Goal: Task Accomplishment & Management: Manage account settings

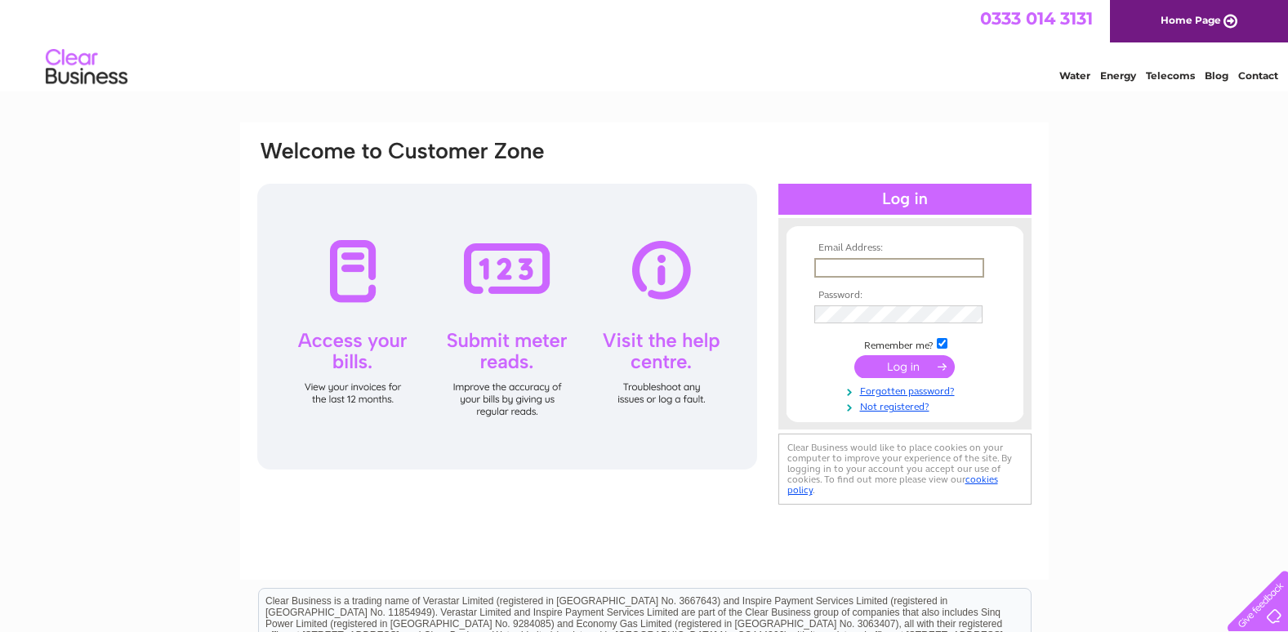
click at [834, 274] on input "text" at bounding box center [899, 268] width 170 height 20
type input "cathha@aol.com"
click at [903, 372] on input "submit" at bounding box center [904, 365] width 100 height 23
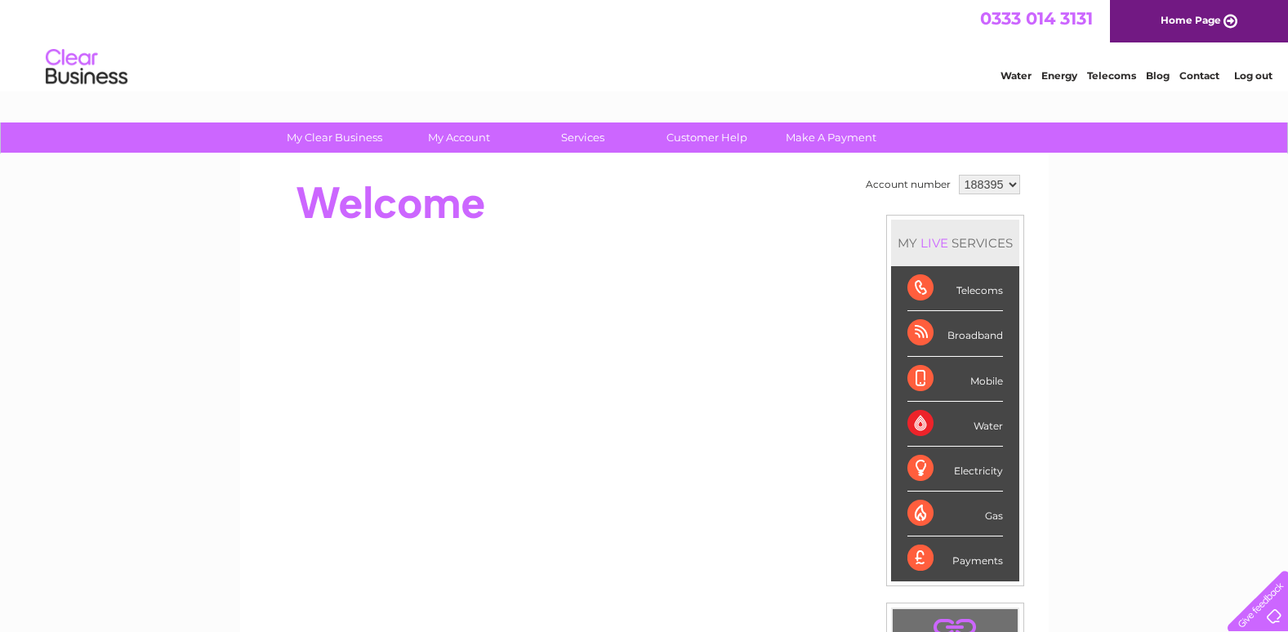
click at [903, 372] on li "Mobile" at bounding box center [955, 379] width 128 height 45
click at [974, 295] on div "Telecoms" at bounding box center [955, 288] width 96 height 45
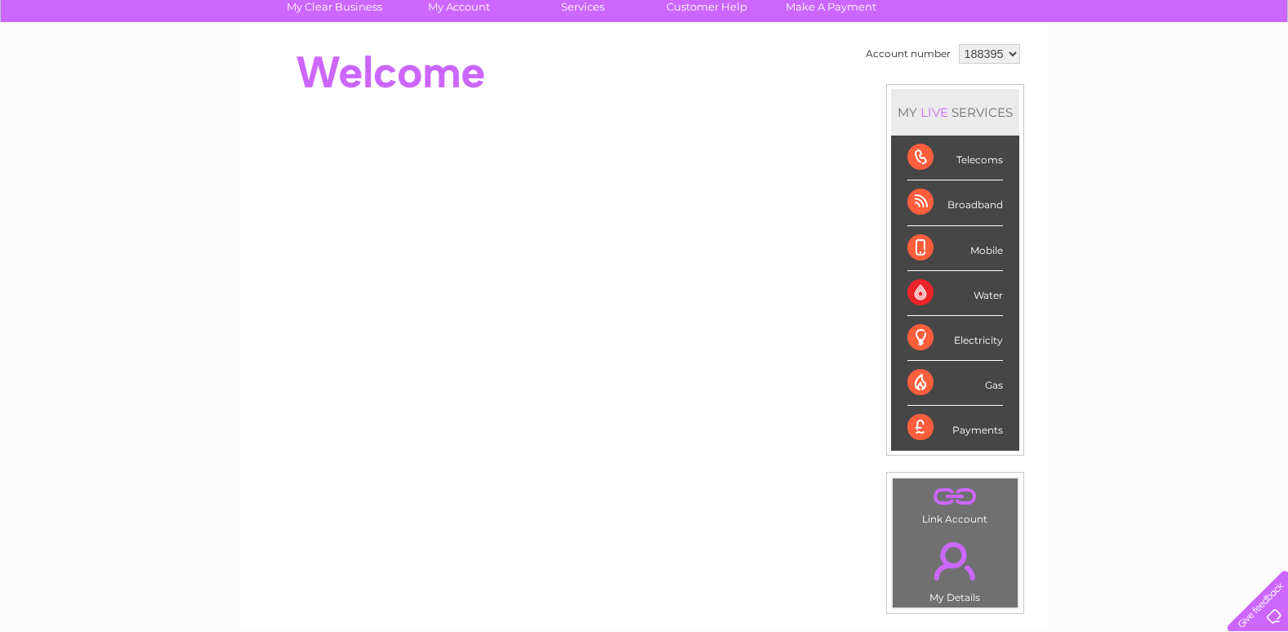
scroll to position [120, 0]
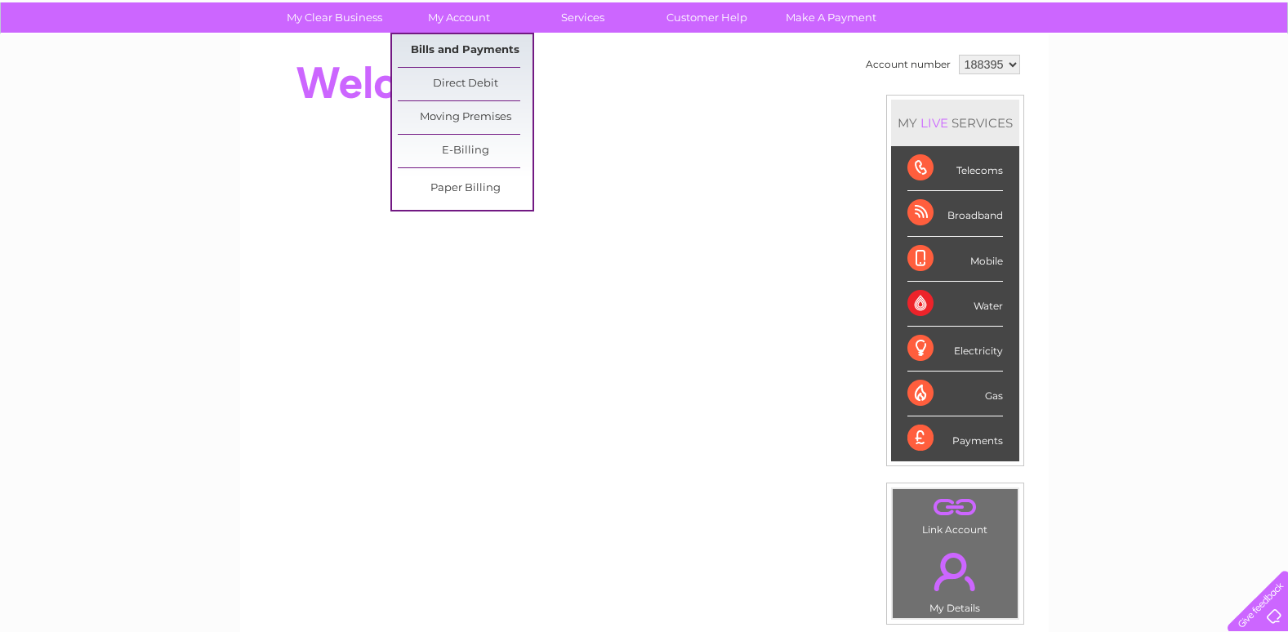
click at [451, 47] on link "Bills and Payments" at bounding box center [465, 50] width 135 height 33
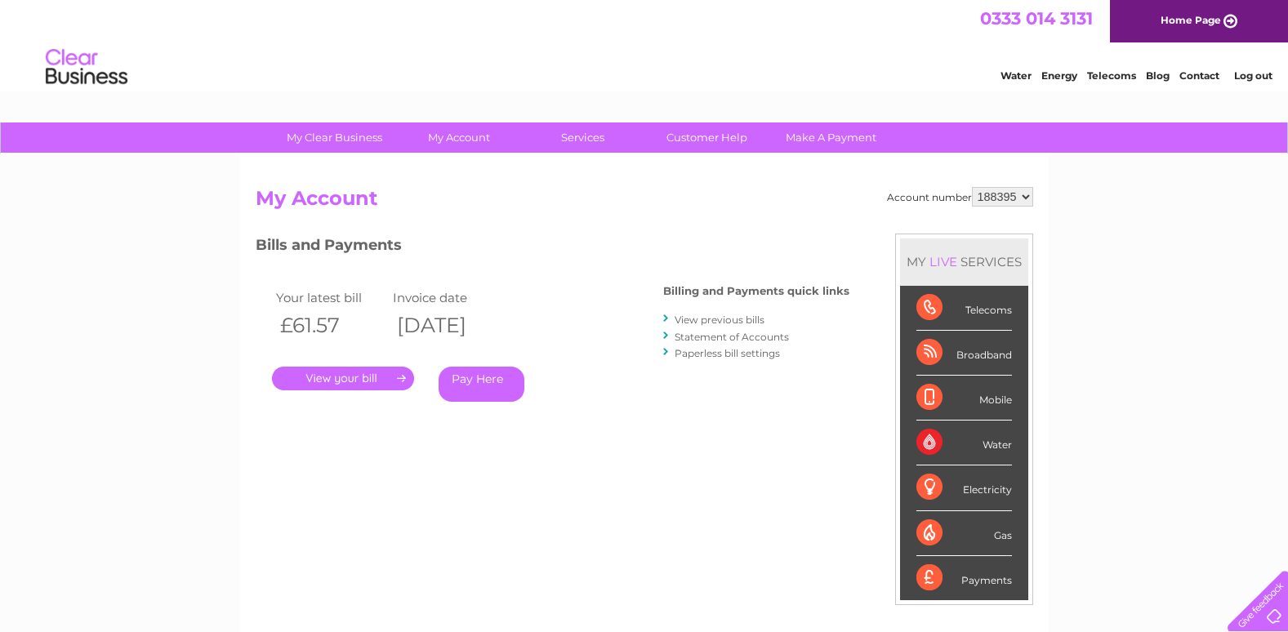
click at [746, 322] on link "View previous bills" at bounding box center [720, 320] width 90 height 12
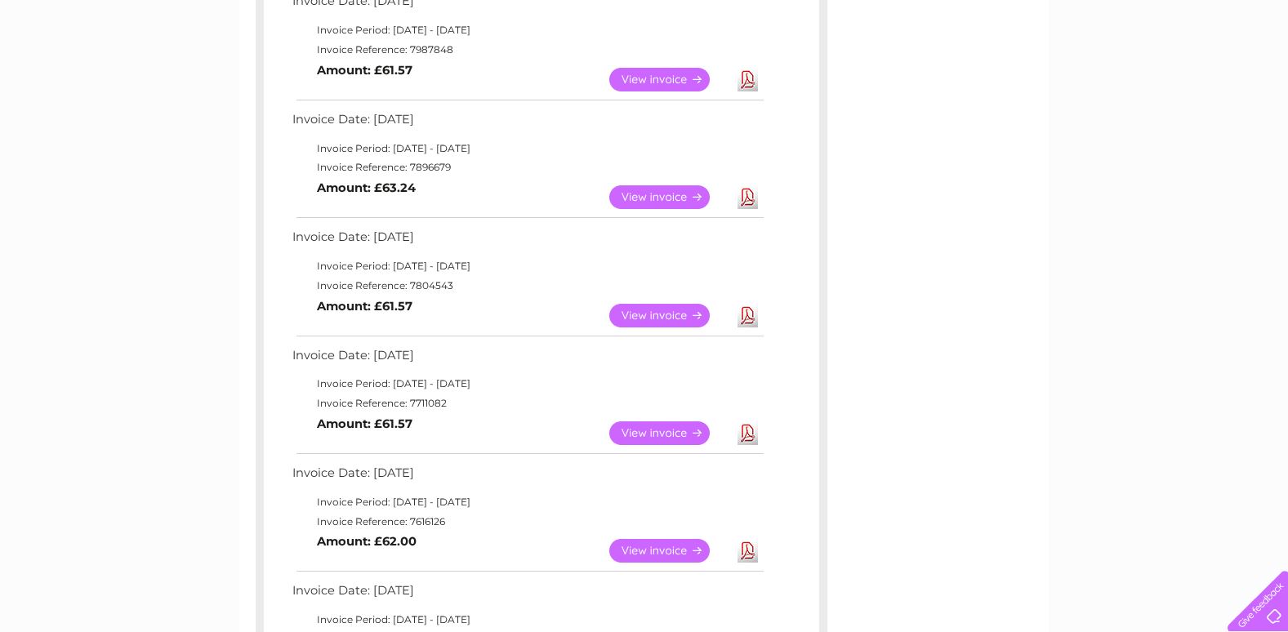
scroll to position [425, 0]
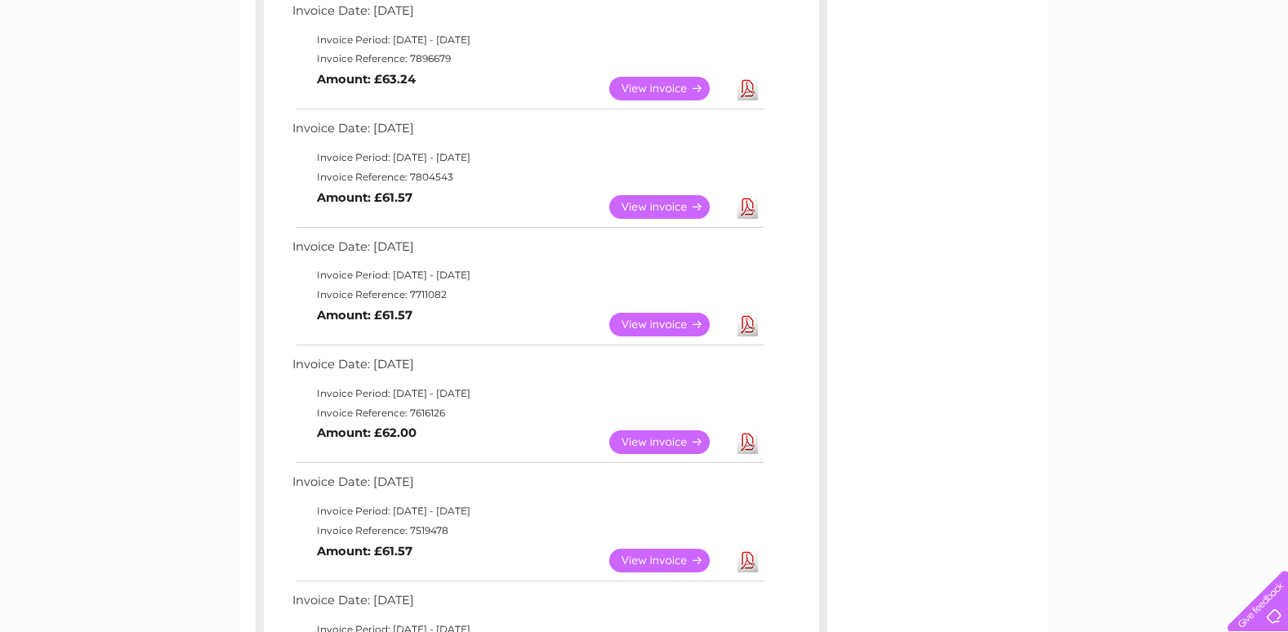
click at [648, 322] on link "View" at bounding box center [669, 325] width 120 height 24
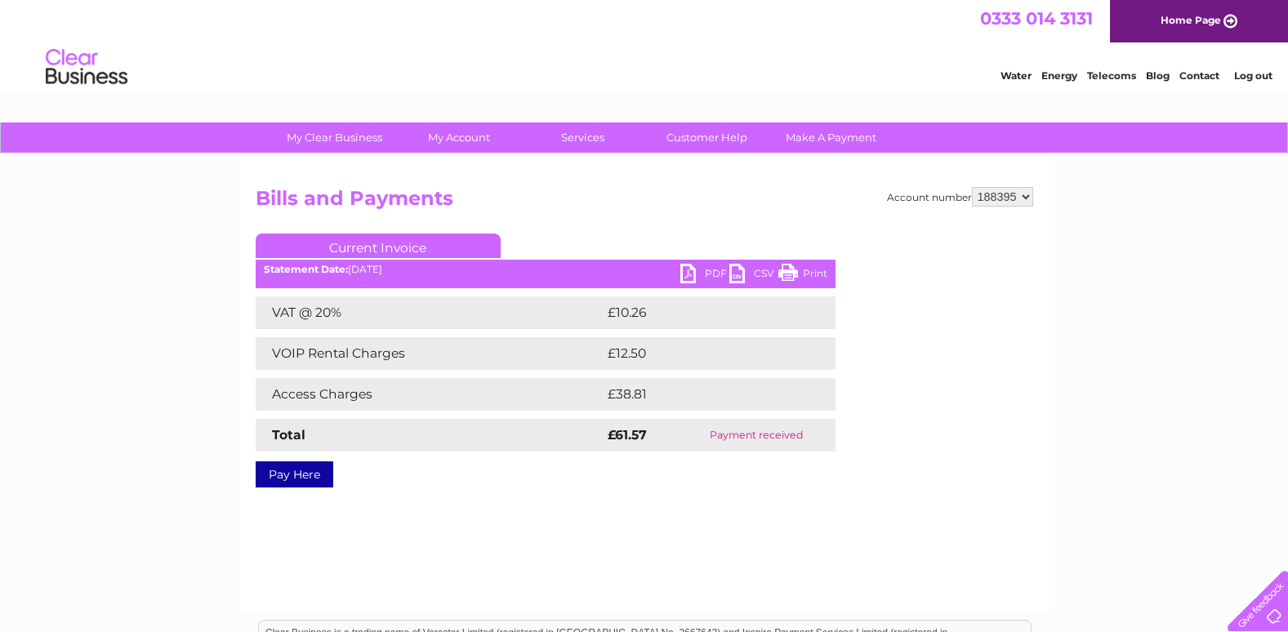
drag, startPoint x: 787, startPoint y: 274, endPoint x: 749, endPoint y: 232, distance: 56.1
click at [749, 232] on div "Account number 188395 Bills and Payments Current Invoice PDF CSV Print £10.26" at bounding box center [645, 334] width 778 height 295
click at [784, 271] on link "Print" at bounding box center [802, 276] width 49 height 24
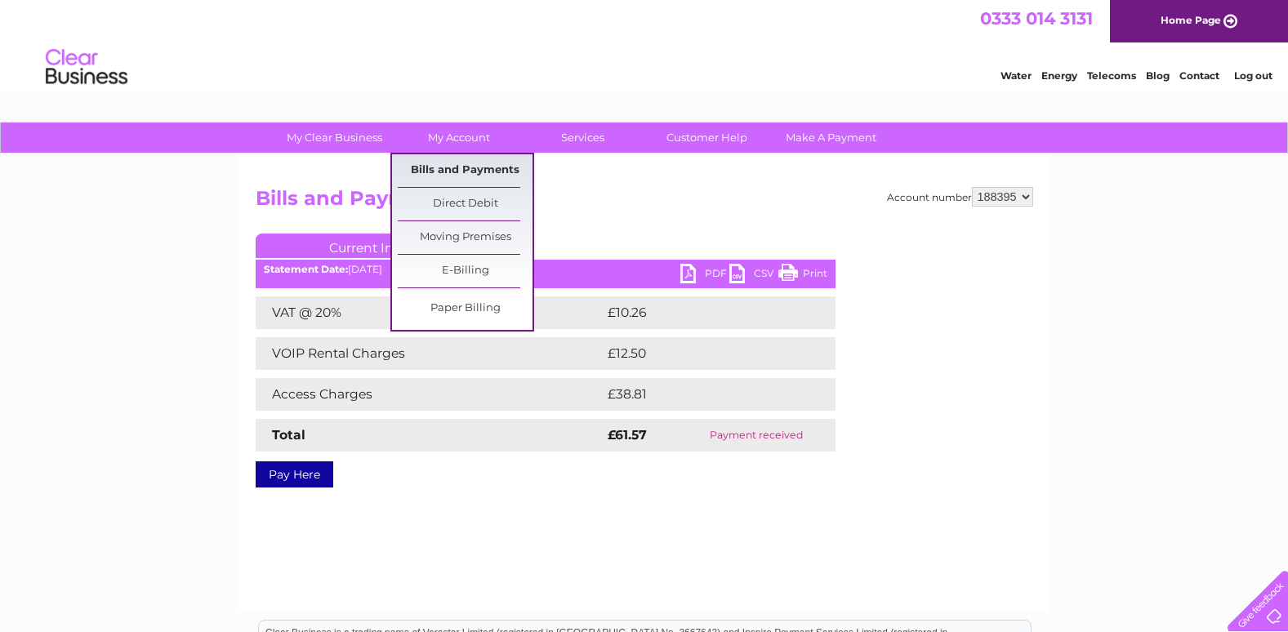
click at [460, 165] on link "Bills and Payments" at bounding box center [465, 170] width 135 height 33
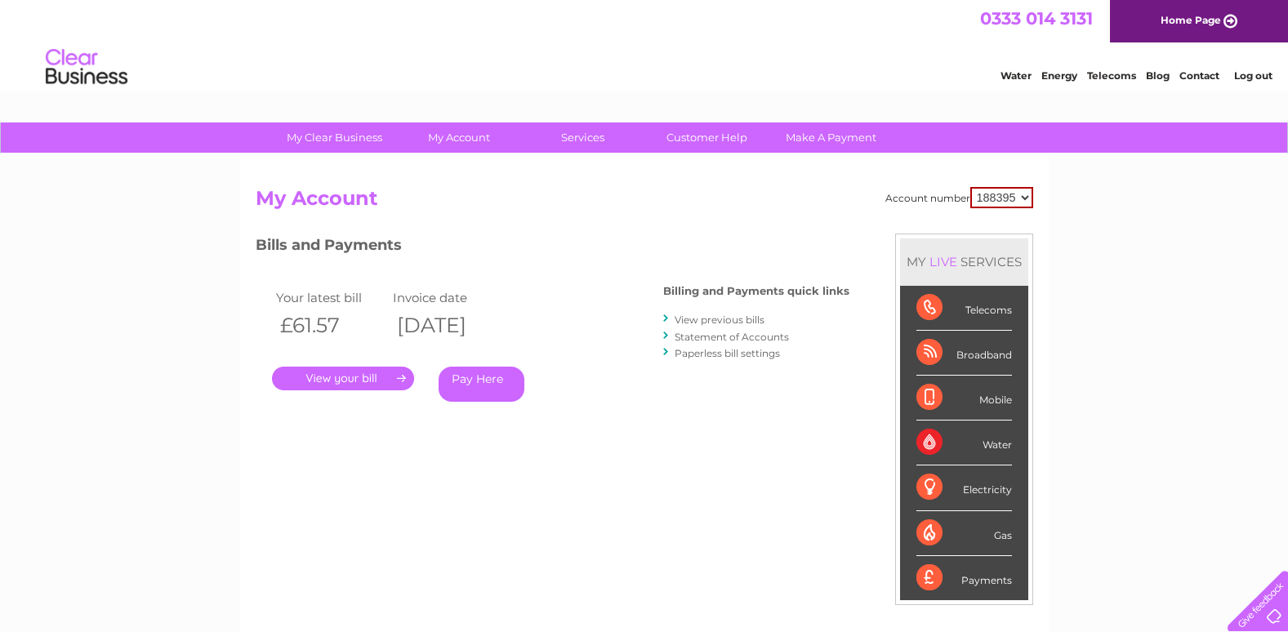
click at [716, 323] on link "View previous bills" at bounding box center [720, 320] width 90 height 12
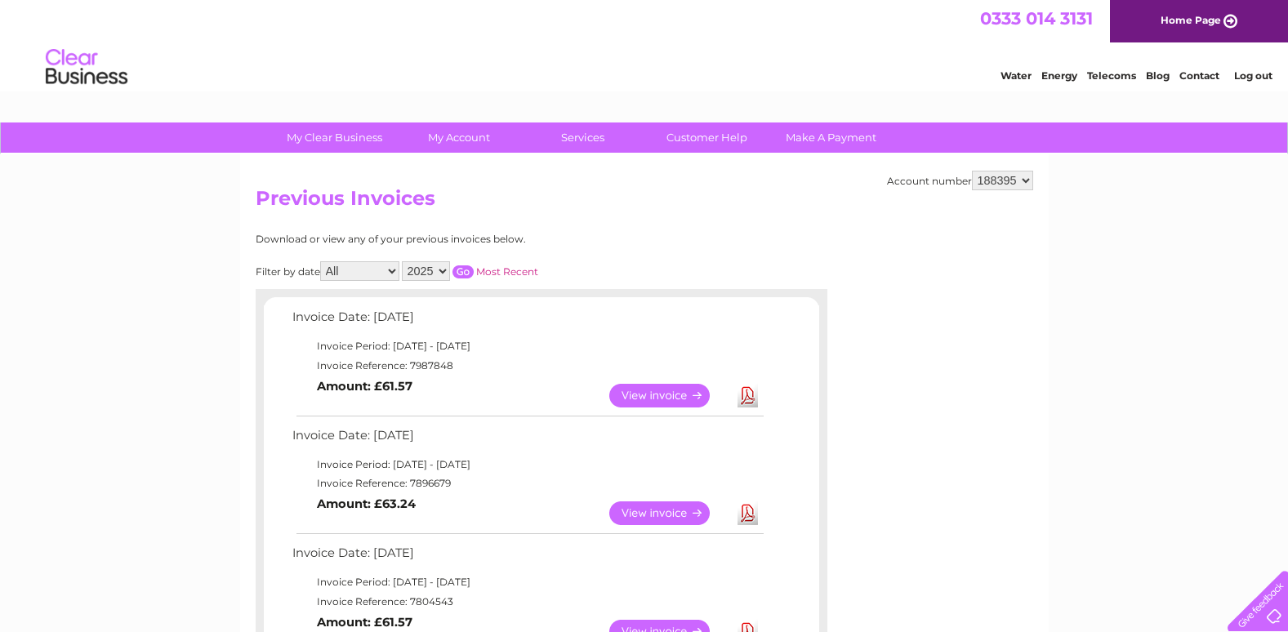
click at [657, 626] on link "View" at bounding box center [669, 632] width 120 height 24
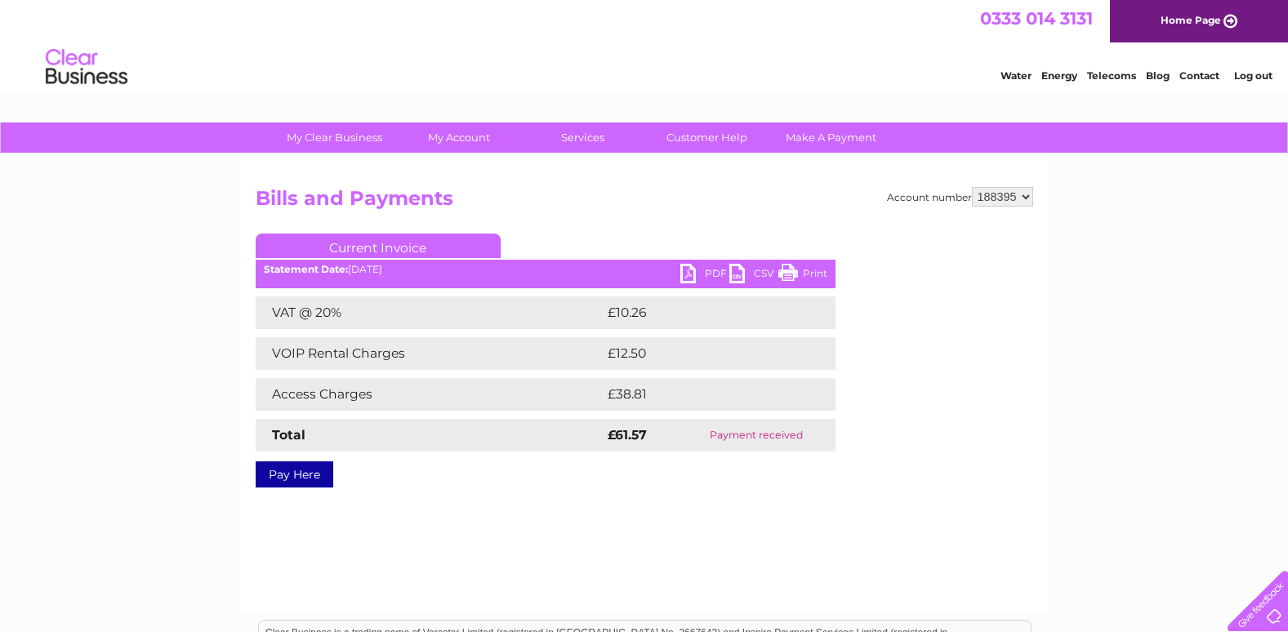
click at [786, 280] on link "Print" at bounding box center [802, 276] width 49 height 24
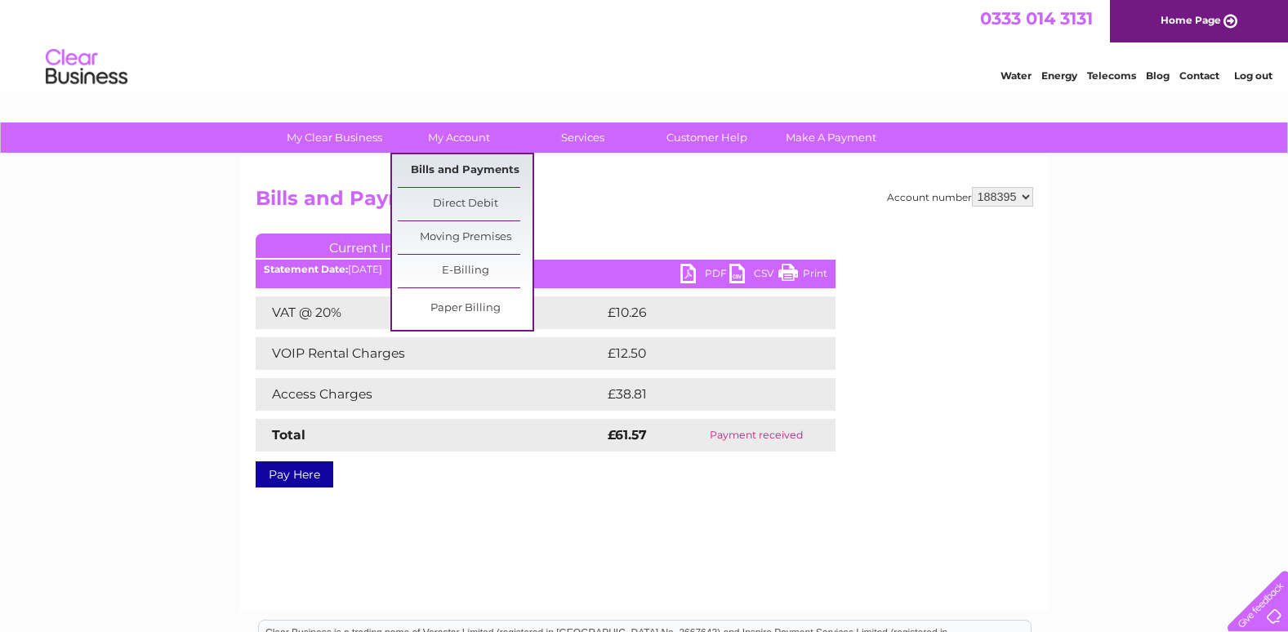
click at [471, 166] on link "Bills and Payments" at bounding box center [465, 170] width 135 height 33
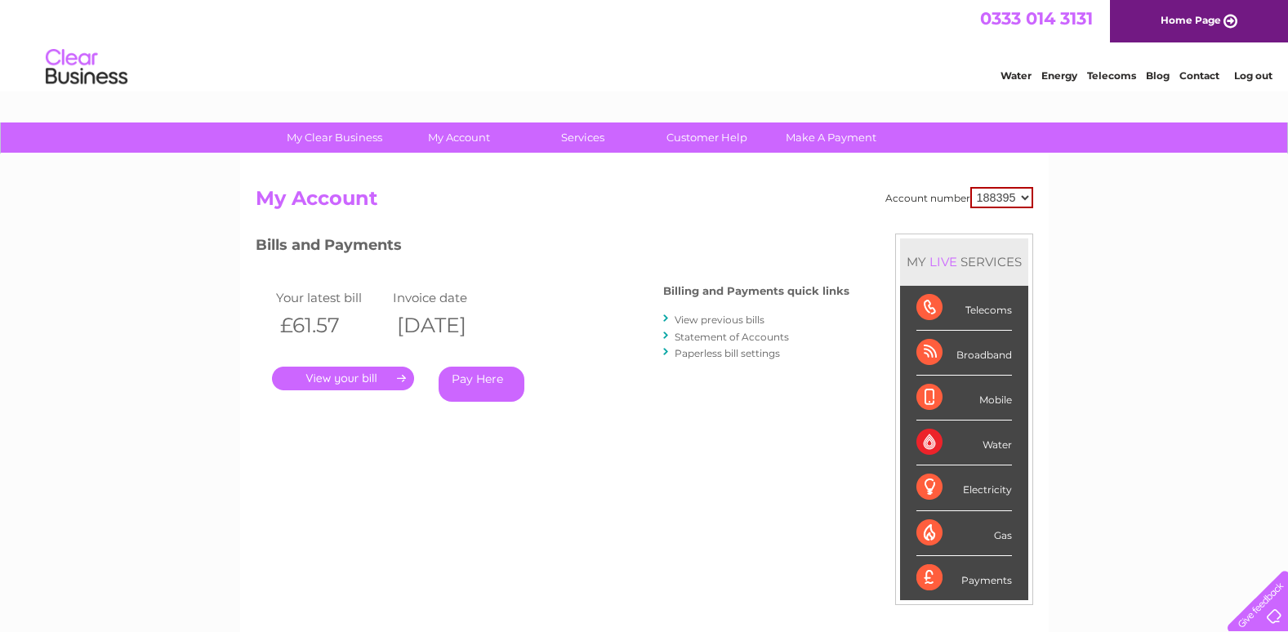
click at [716, 321] on link "View previous bills" at bounding box center [720, 320] width 90 height 12
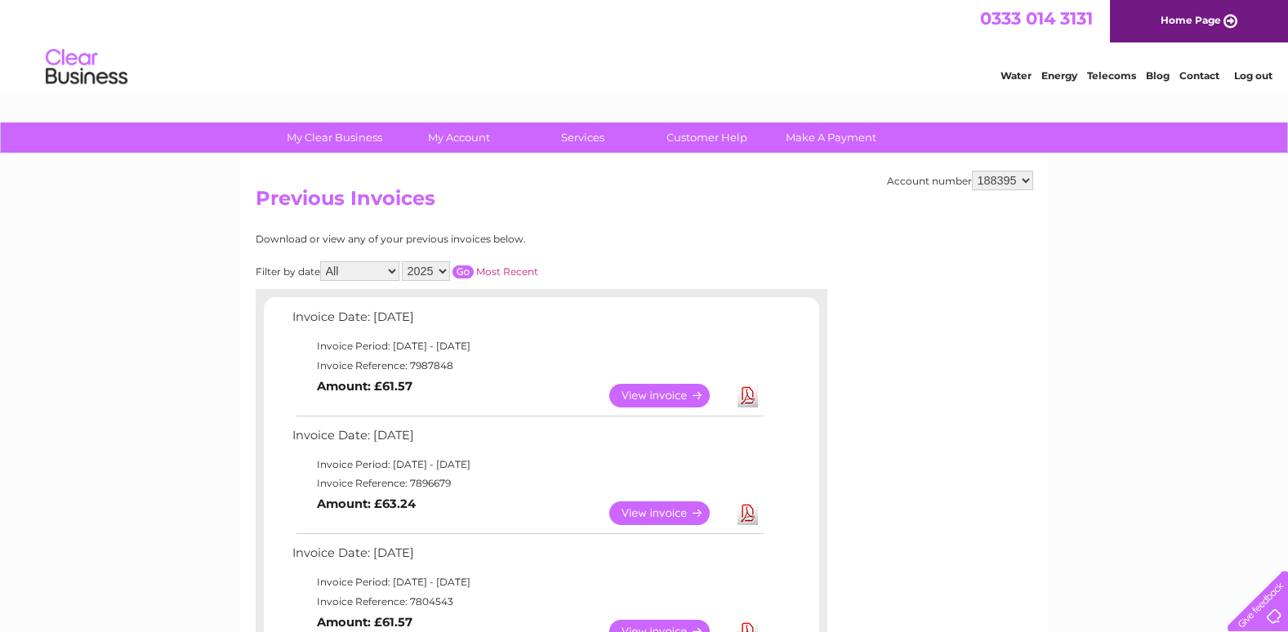
click at [663, 512] on link "View" at bounding box center [669, 514] width 120 height 24
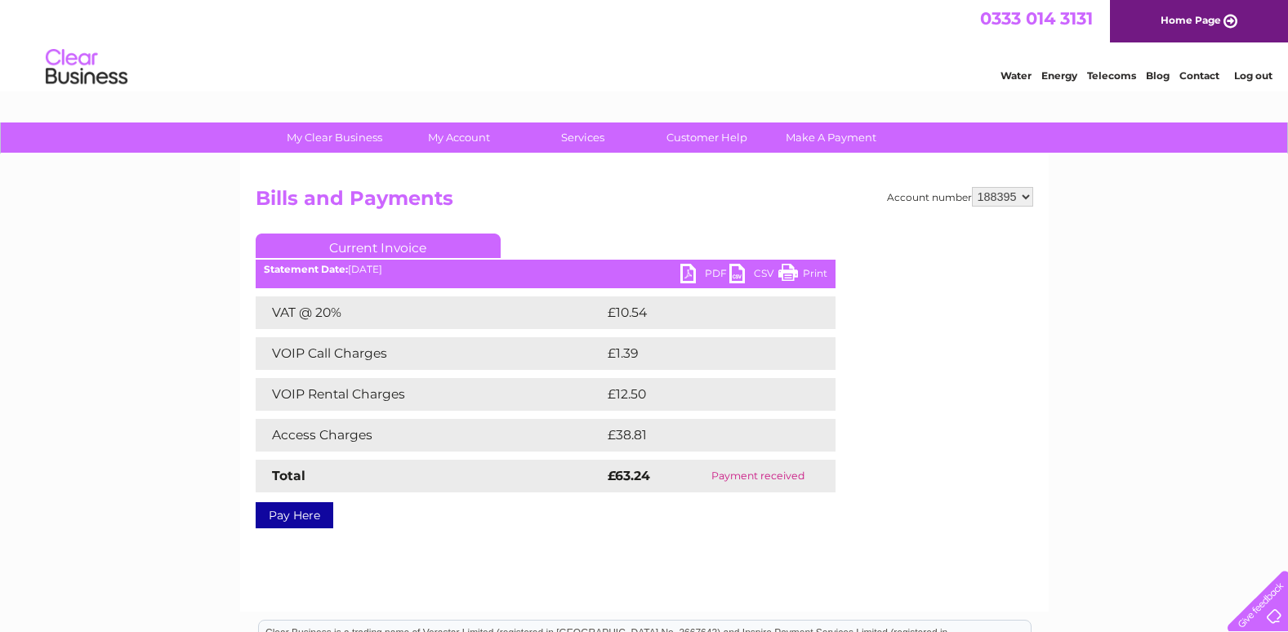
click at [787, 278] on link "Print" at bounding box center [802, 276] width 49 height 24
